Goal: Task Accomplishment & Management: Complete application form

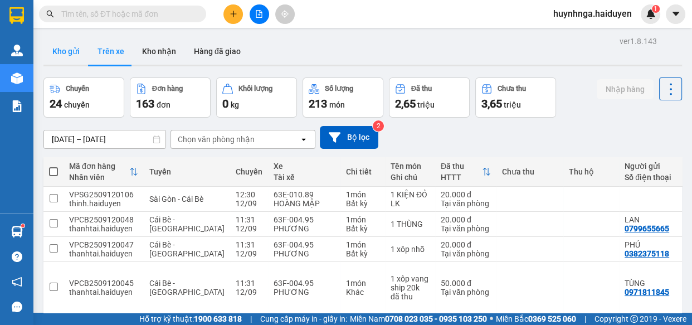
click at [67, 56] on button "Kho gửi" at bounding box center [65, 51] width 45 height 27
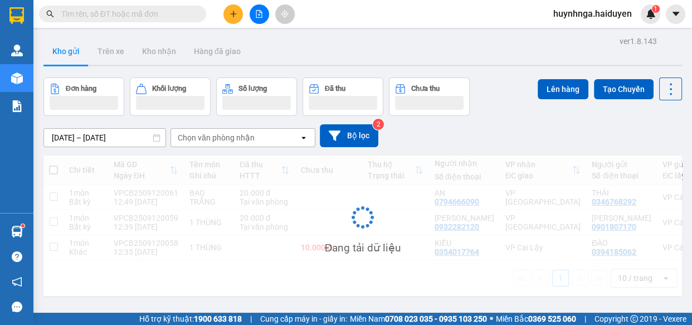
click at [130, 17] on input "text" at bounding box center [127, 14] width 132 height 12
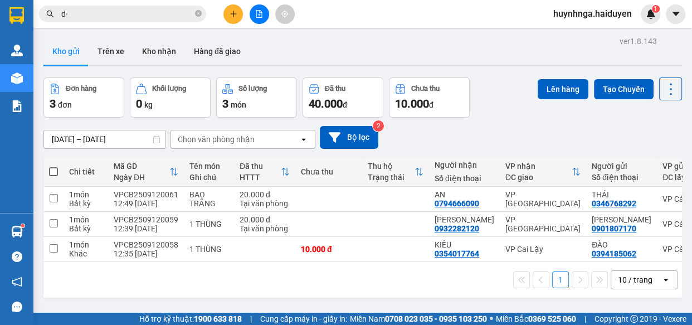
type input "d"
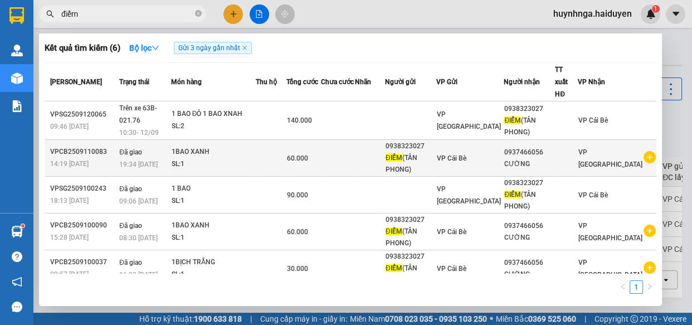
type input "điểm"
click at [355, 149] on td at bounding box center [338, 158] width 34 height 37
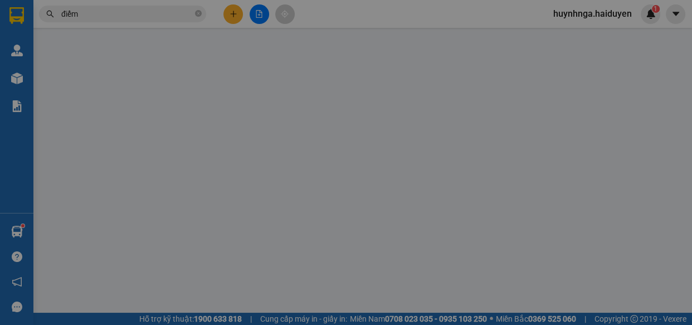
type input "0938323027"
type input "ĐIỂM(TÂN PHONG)"
type input "0937466056"
type input "CƯỜNG"
type input "60.000"
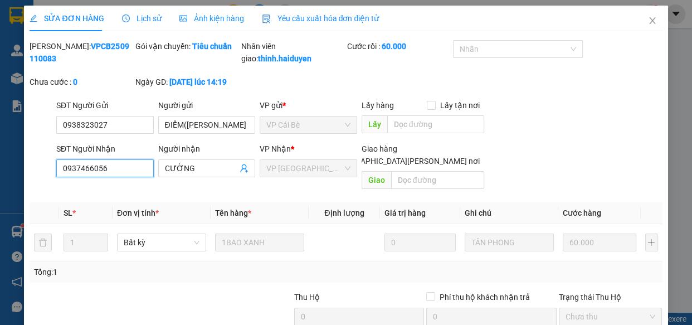
drag, startPoint x: 125, startPoint y: 184, endPoint x: 16, endPoint y: 184, distance: 108.7
click at [16, 184] on div "SỬA ĐƠN HÀNG Lịch sử Ảnh kiện hàng Yêu cầu xuất hóa đơn điện tử Total Paid Fee …" at bounding box center [346, 162] width 692 height 325
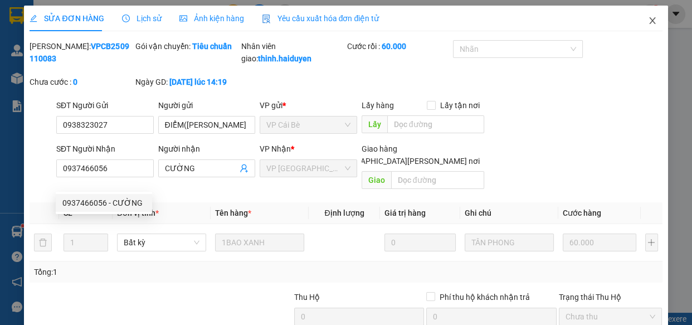
click at [648, 23] on icon "close" at bounding box center [652, 20] width 9 height 9
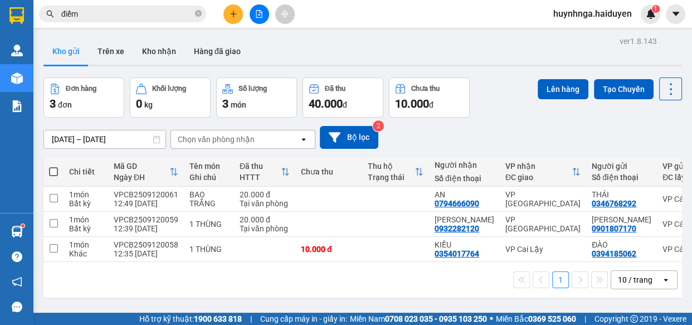
click at [236, 11] on icon "plus" at bounding box center [234, 14] width 8 height 8
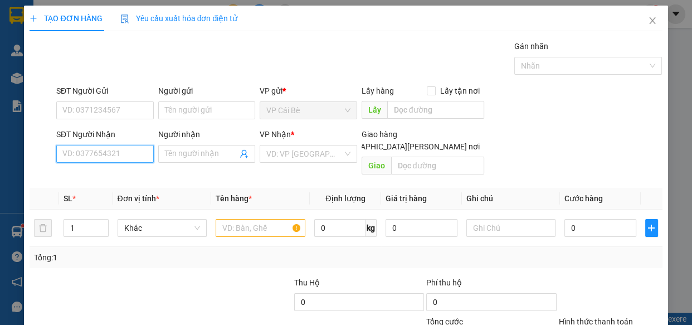
click at [116, 154] on input "SĐT Người Nhận" at bounding box center [105, 154] width 98 height 18
paste input "0937466056"
type input "0937466056"
click at [122, 177] on div "0937466056 - CƯỜNG" at bounding box center [103, 176] width 83 height 12
type input "CƯỜNG"
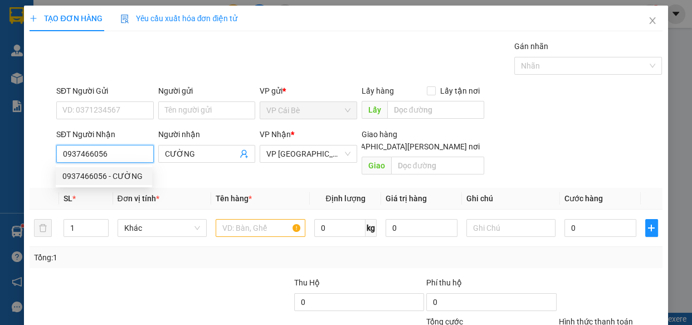
type input "60.000"
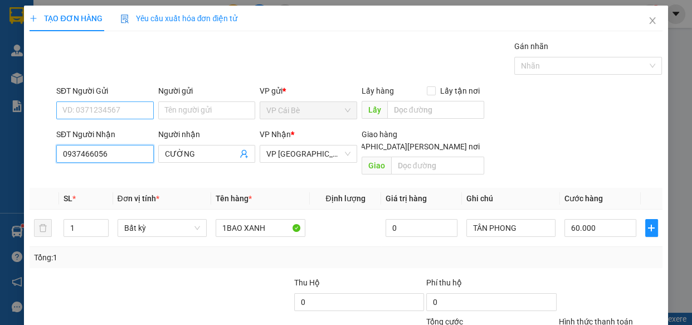
type input "0937466056"
click at [126, 111] on input "SĐT Người Gửi" at bounding box center [105, 110] width 98 height 18
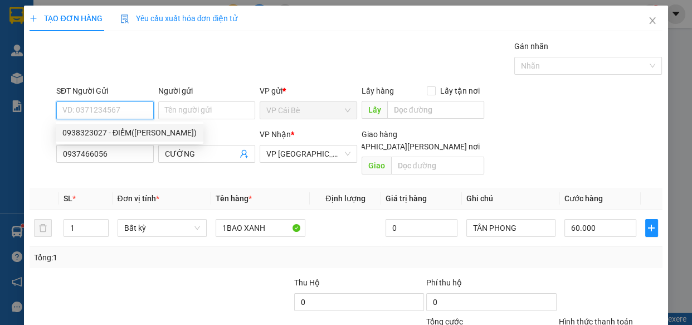
click at [135, 133] on div "0938323027 - ĐIỂM(TÂN PHONG)" at bounding box center [129, 132] width 134 height 12
type input "0938323027"
type input "ĐIỂM(TÂN PHONG)"
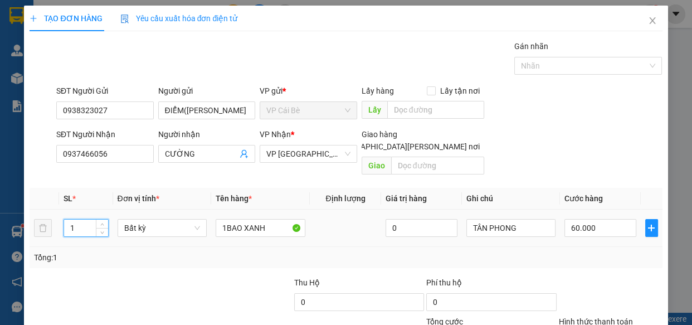
click at [82, 220] on input "1" at bounding box center [85, 228] width 43 height 17
type input "3"
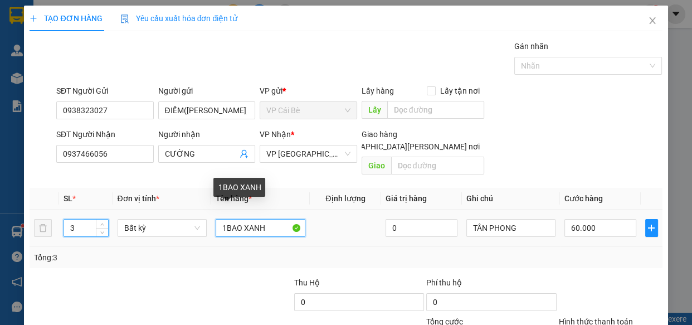
click at [277, 219] on input "1BAO XANH" at bounding box center [261, 228] width 90 height 18
type input "0"
click at [223, 219] on input "1BAO XANH" at bounding box center [261, 228] width 90 height 18
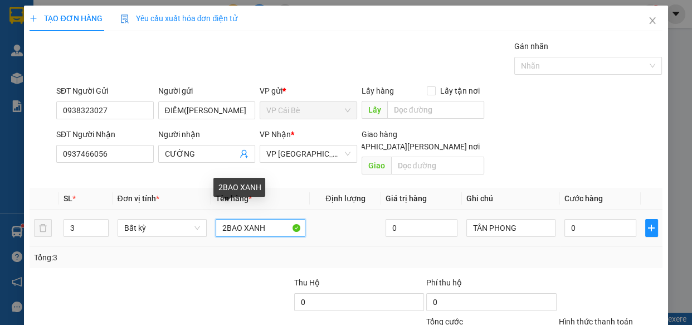
click at [276, 219] on input "2BAO XANH" at bounding box center [261, 228] width 90 height 18
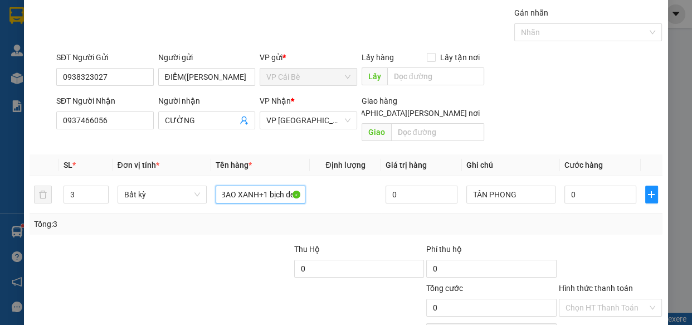
scroll to position [50, 0]
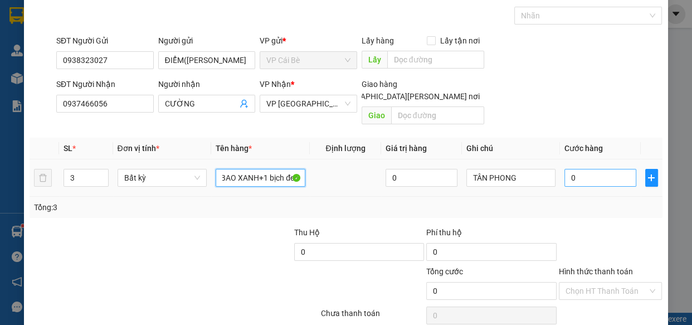
type input "2BAO XANH+1 bịch đen"
click at [585, 169] on input "0" at bounding box center [600, 178] width 72 height 18
type input "0"
type input "1"
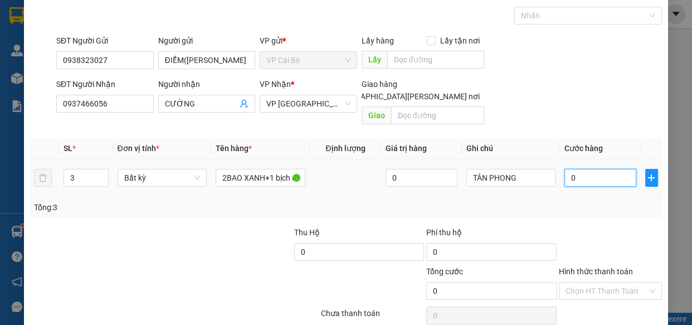
type input "1"
type input "01"
type input "10"
type input "010"
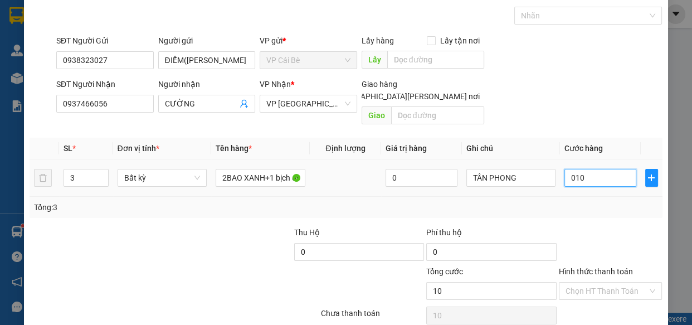
type input "100"
type input "0.100"
type input "100.000"
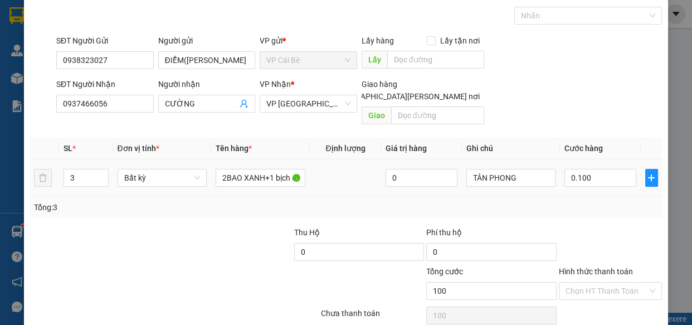
type input "100.000"
click at [583, 201] on div "Tổng: 3" at bounding box center [346, 207] width 624 height 12
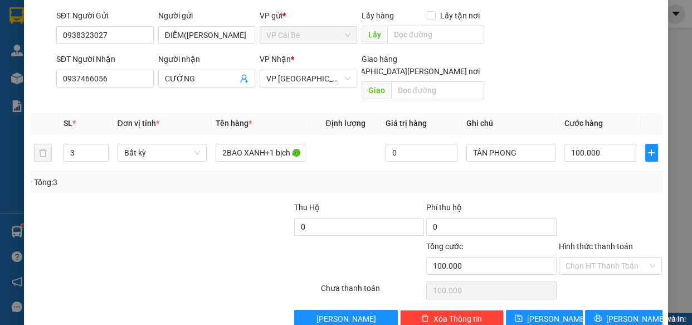
scroll to position [87, 0]
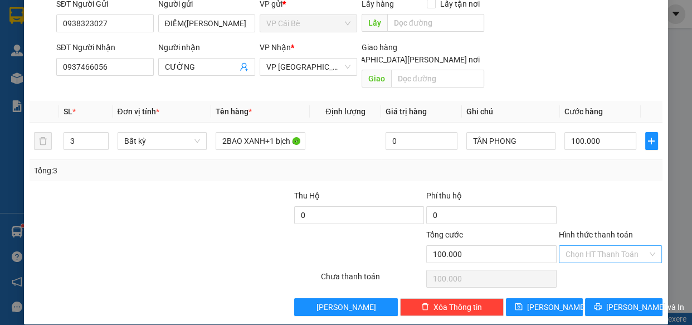
click at [613, 246] on input "Hình thức thanh toán" at bounding box center [607, 254] width 82 height 17
click at [615, 263] on div "Tại văn phòng" at bounding box center [603, 263] width 89 height 12
type input "0"
click at [615, 301] on span "Lưu và In" at bounding box center [645, 307] width 78 height 12
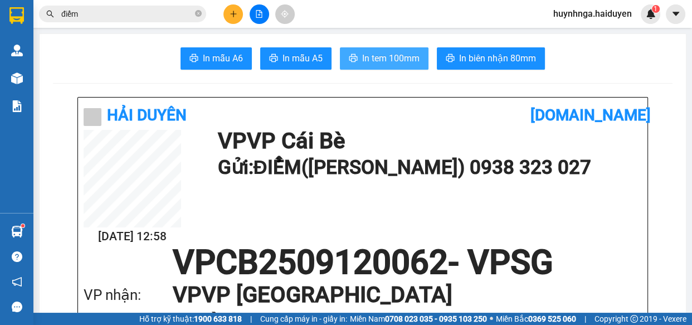
click at [380, 55] on span "In tem 100mm" at bounding box center [390, 58] width 57 height 14
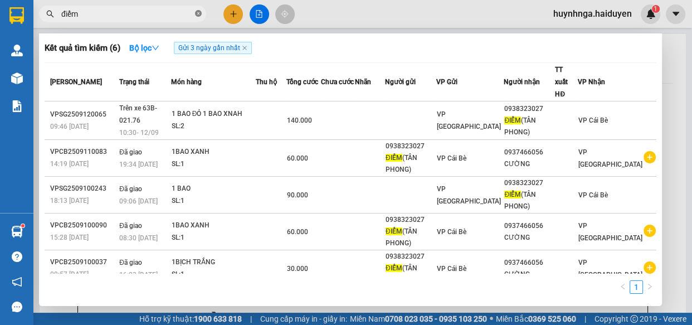
click at [198, 16] on icon "close-circle" at bounding box center [198, 13] width 7 height 7
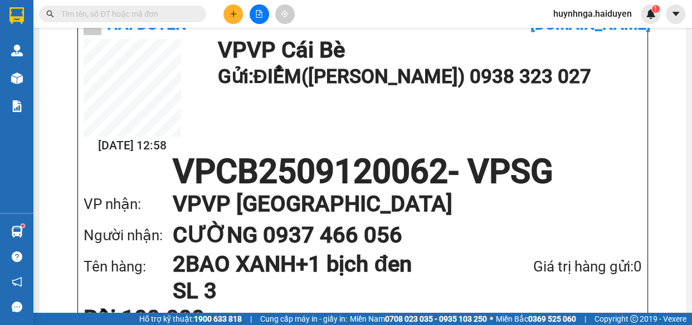
scroll to position [101, 0]
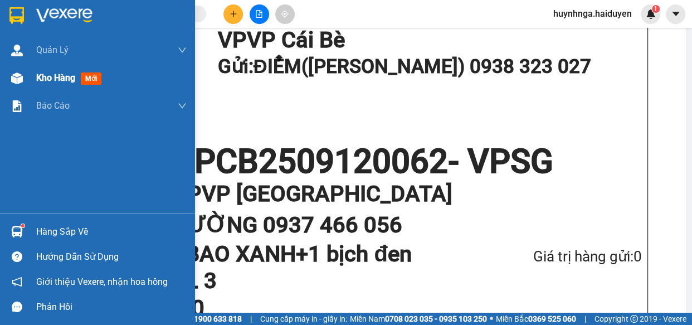
click at [69, 79] on span "Kho hàng" at bounding box center [55, 77] width 39 height 11
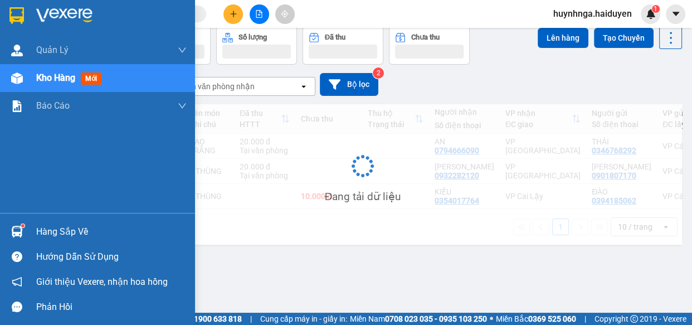
scroll to position [51, 0]
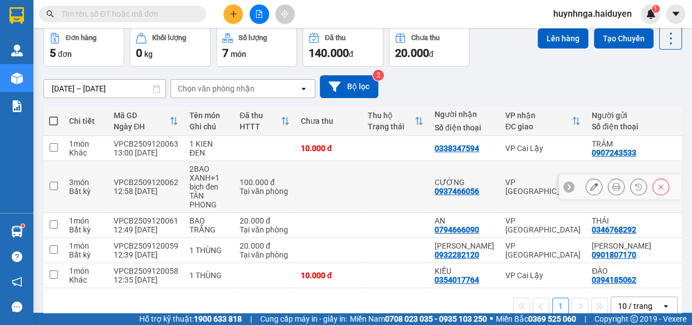
click at [590, 186] on icon at bounding box center [594, 187] width 8 height 8
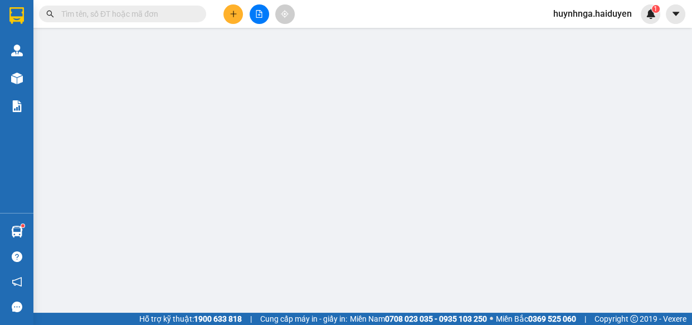
type input "0938323027"
type input "ĐIỂM(TÂN PHONG)"
type input "0937466056"
type input "CƯỜNG"
type input "100.000"
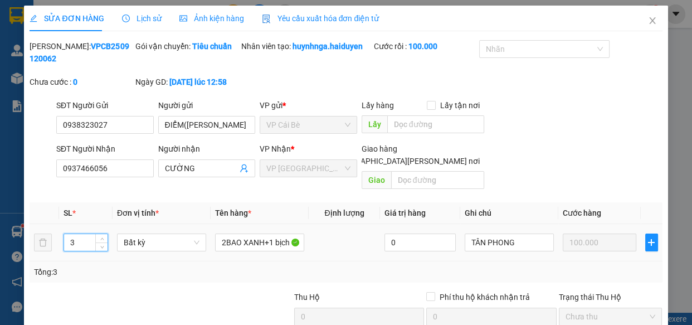
click at [78, 234] on input "3" at bounding box center [85, 242] width 43 height 17
type input "2"
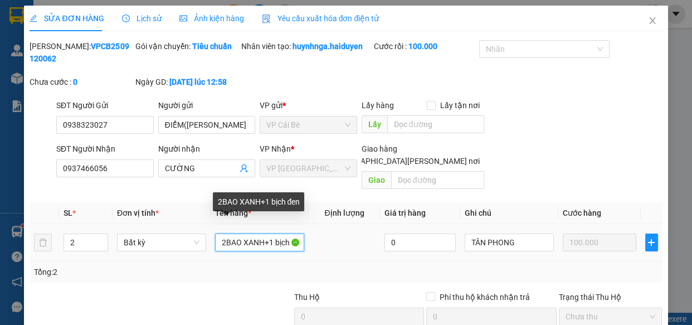
scroll to position [0, 9]
drag, startPoint x: 261, startPoint y: 230, endPoint x: 345, endPoint y: 237, distance: 84.5
click at [345, 237] on tr "2 Bất kỳ 2BAO XANH+1 bịch đen 0 TÂN PHONG 100.000" at bounding box center [346, 242] width 632 height 37
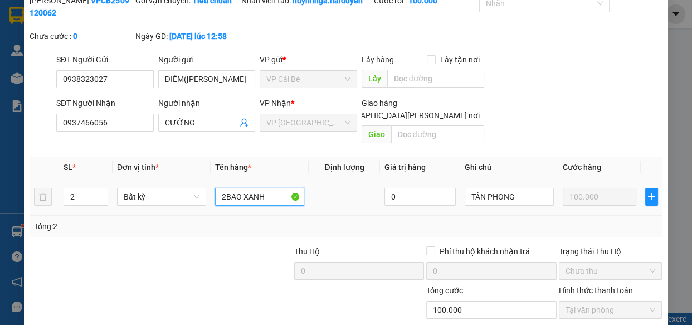
scroll to position [101, 0]
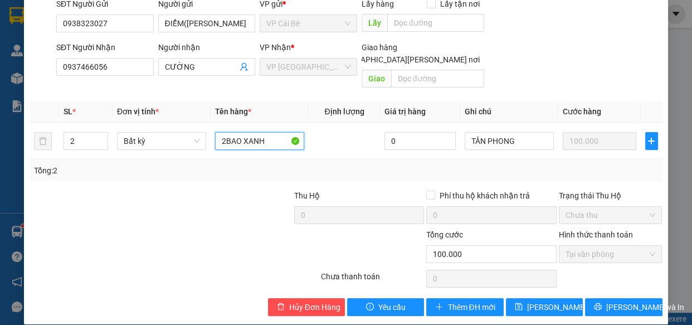
type input "2BAO XANH"
click at [160, 228] on div at bounding box center [120, 247] width 185 height 39
click at [612, 301] on span "Lưu và In" at bounding box center [645, 307] width 78 height 12
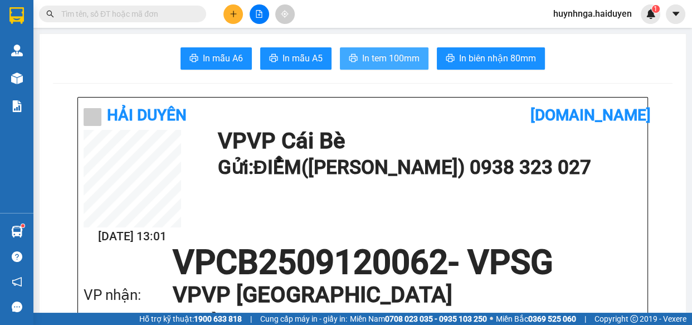
click at [374, 61] on span "In tem 100mm" at bounding box center [390, 58] width 57 height 14
click at [169, 15] on input "text" at bounding box center [127, 14] width 132 height 12
type input "d"
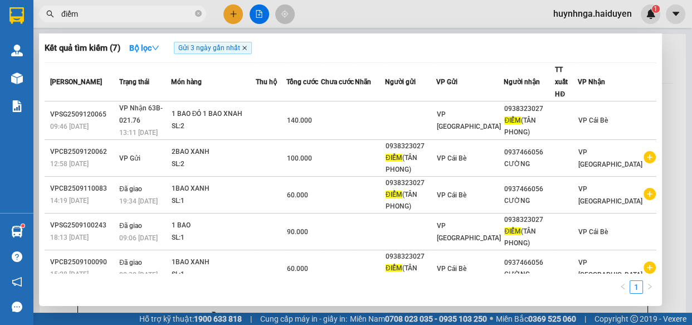
type input "điểm"
click at [247, 48] on icon "close" at bounding box center [245, 48] width 6 height 6
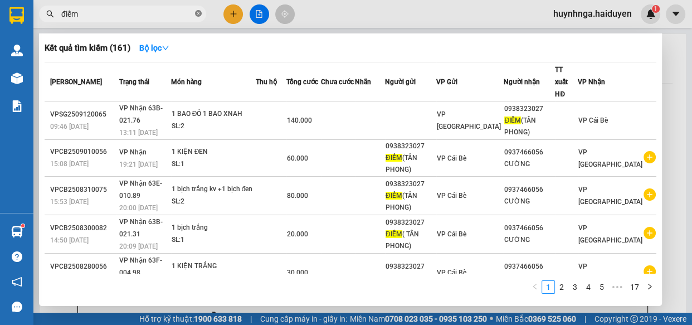
click at [198, 15] on icon "close-circle" at bounding box center [198, 13] width 7 height 7
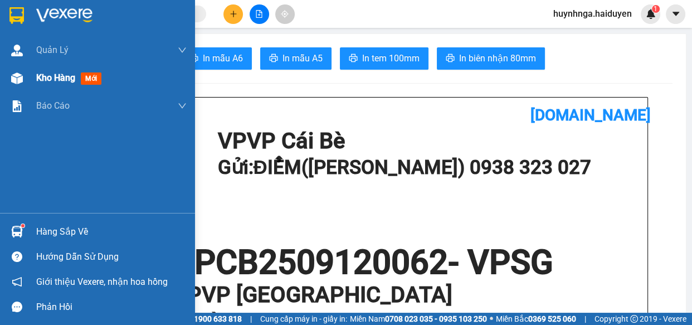
click at [55, 76] on span "Kho hàng" at bounding box center [55, 77] width 39 height 11
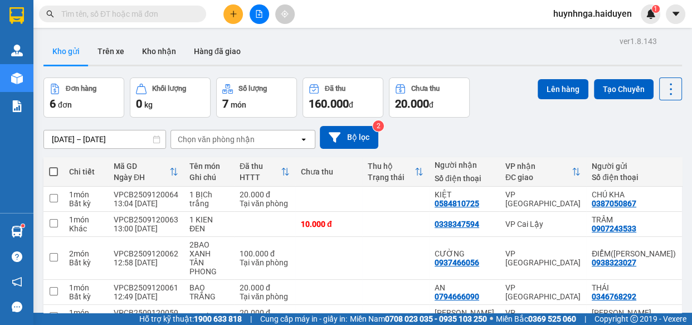
click at [508, 118] on div "10/09/2025 – 12/09/2025 Press the down arrow key to interact with the calendar …" at bounding box center [362, 138] width 639 height 40
click at [139, 16] on input "text" at bounding box center [127, 14] width 132 height 12
click at [153, 14] on input "text" at bounding box center [127, 14] width 132 height 12
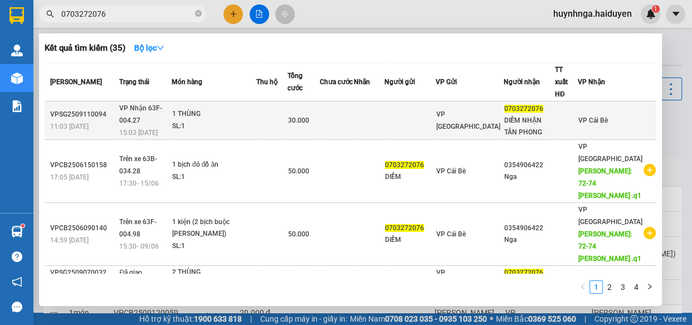
type input "0703272076"
click at [384, 101] on td at bounding box center [369, 120] width 30 height 38
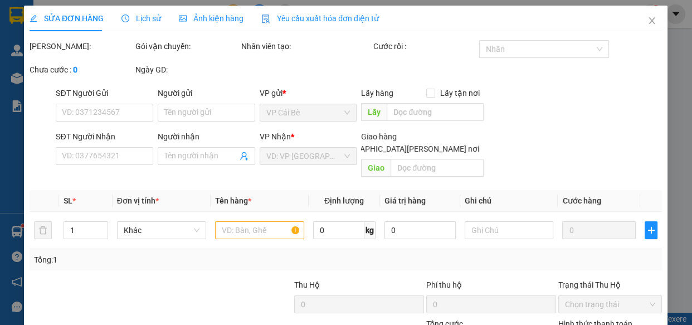
type input "0703272076"
type input "DIỄM NHẬN TÂN PHONG"
type input "30.000"
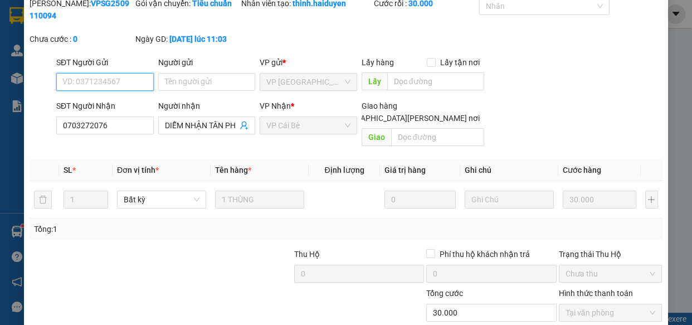
scroll to position [101, 0]
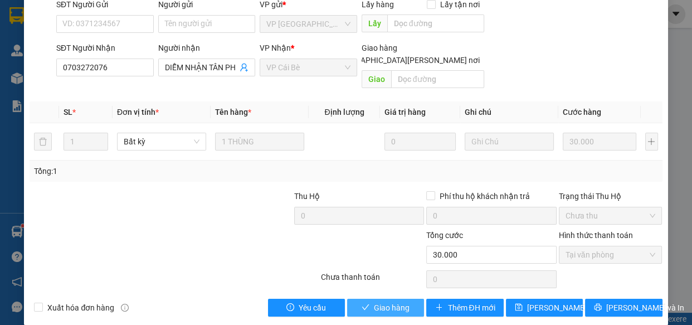
click at [386, 301] on span "Giao hàng" at bounding box center [392, 307] width 36 height 12
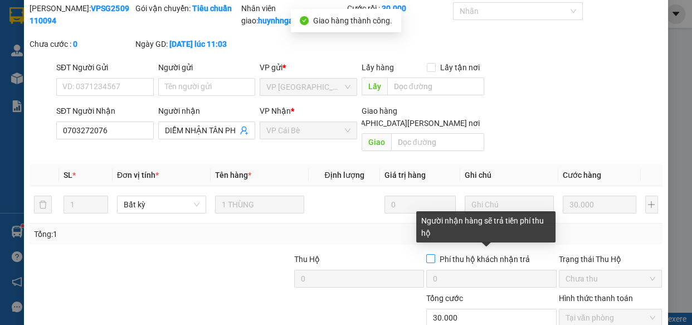
scroll to position [0, 0]
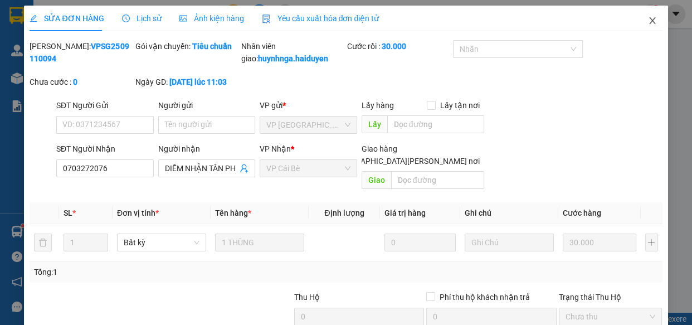
click at [648, 20] on icon "close" at bounding box center [652, 20] width 9 height 9
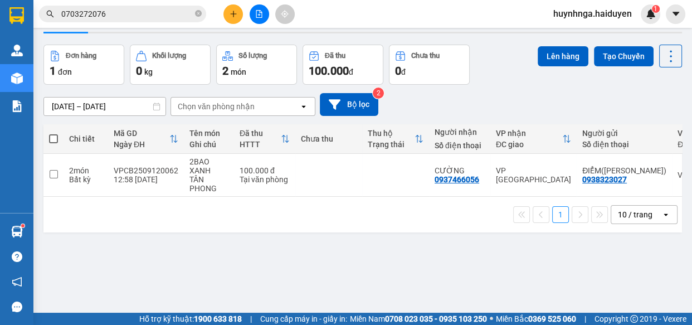
scroll to position [51, 0]
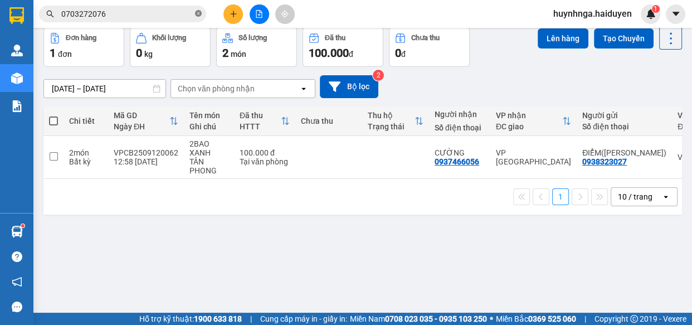
click at [199, 13] on icon "close-circle" at bounding box center [198, 13] width 7 height 7
click at [178, 15] on input "text" at bounding box center [127, 14] width 132 height 12
click at [163, 12] on input "text" at bounding box center [127, 14] width 132 height 12
click at [172, 16] on input "text" at bounding box center [127, 14] width 132 height 12
click at [135, 11] on input "text" at bounding box center [127, 14] width 132 height 12
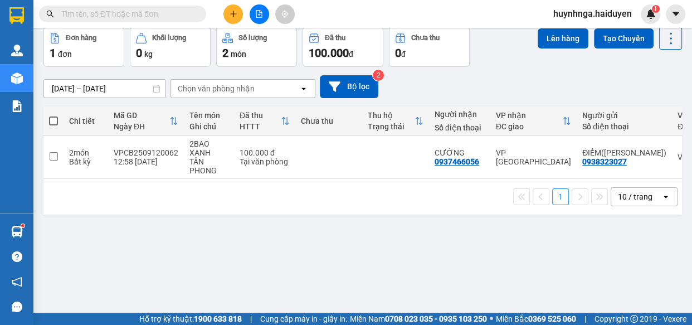
click at [142, 15] on input "text" at bounding box center [127, 14] width 132 height 12
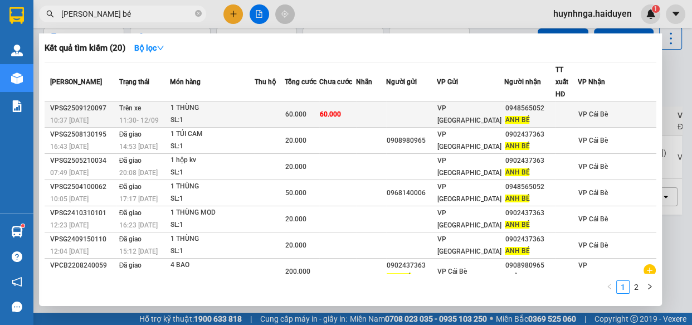
type input "anh bé"
click at [425, 105] on td at bounding box center [411, 114] width 51 height 26
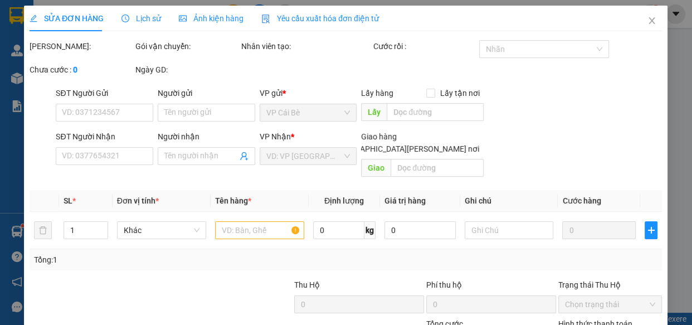
type input "0948565052"
type input "ANH BÉ"
type input "60.000"
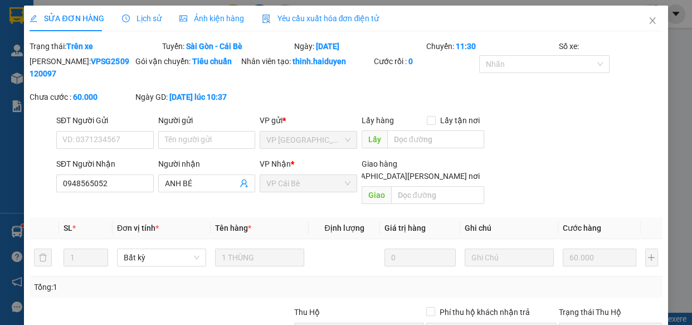
click at [147, 18] on span "Lịch sử" at bounding box center [142, 18] width 40 height 9
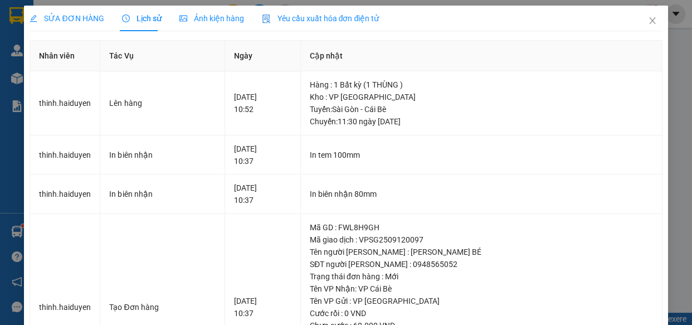
click at [90, 16] on span "SỬA ĐƠN HÀNG" at bounding box center [67, 18] width 74 height 9
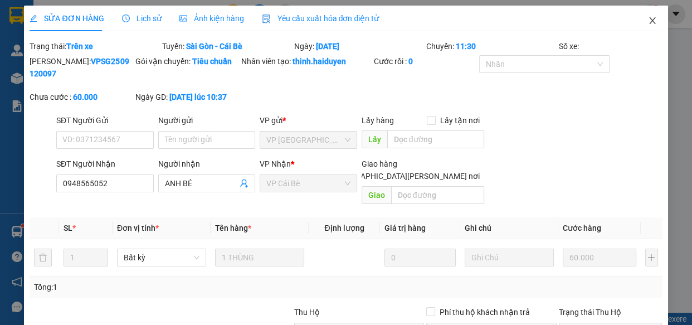
drag, startPoint x: 649, startPoint y: 17, endPoint x: 640, endPoint y: 21, distance: 10.2
click at [648, 17] on span "Close" at bounding box center [652, 21] width 31 height 31
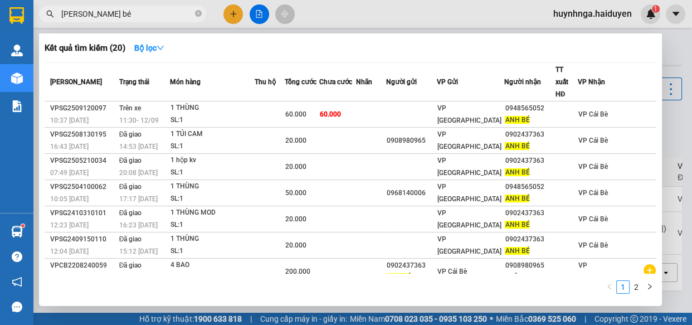
click at [127, 15] on input "anh bé" at bounding box center [127, 14] width 132 height 12
type input "a"
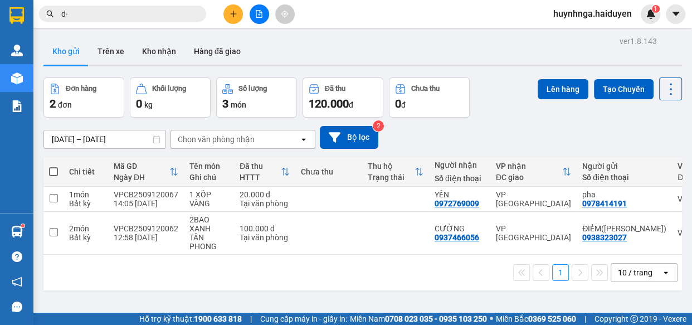
type input "d"
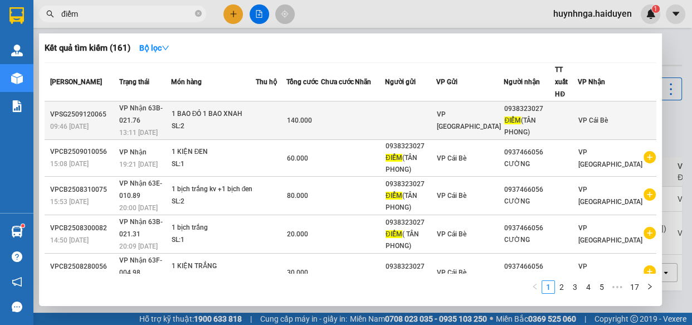
type input "điểm"
click at [275, 117] on td at bounding box center [271, 120] width 31 height 38
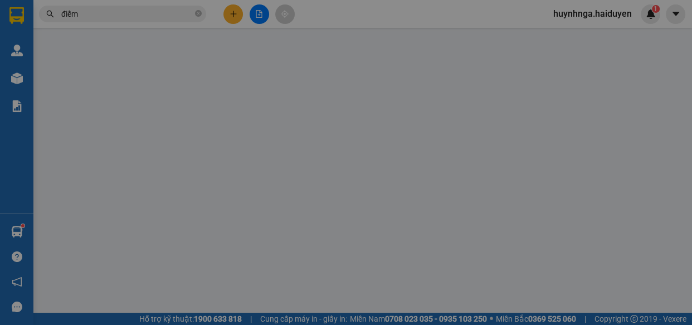
type input "0938323027"
type input "ĐIỂM(TÂN PHONG)"
type input "140.000"
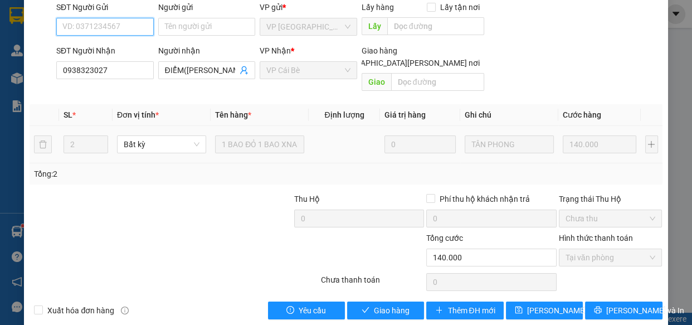
scroll to position [101, 0]
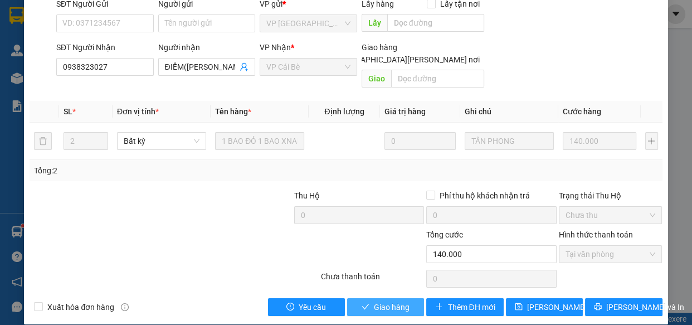
click at [390, 301] on span "Giao hàng" at bounding box center [392, 307] width 36 height 12
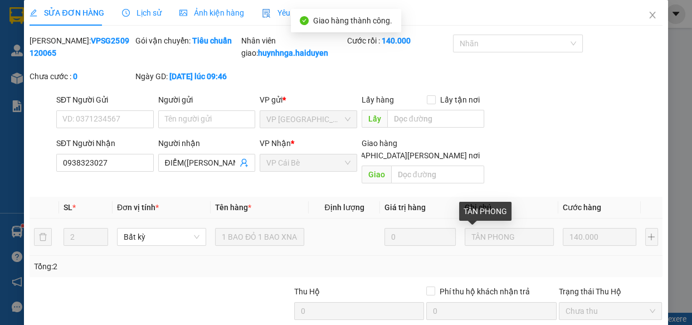
scroll to position [0, 0]
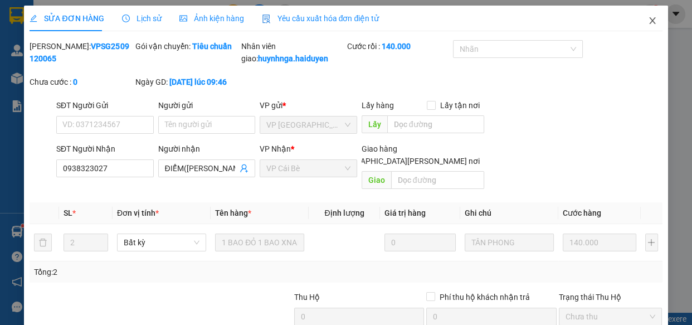
click at [649, 22] on icon "close" at bounding box center [652, 20] width 6 height 7
